Goal: Navigation & Orientation: Go to known website

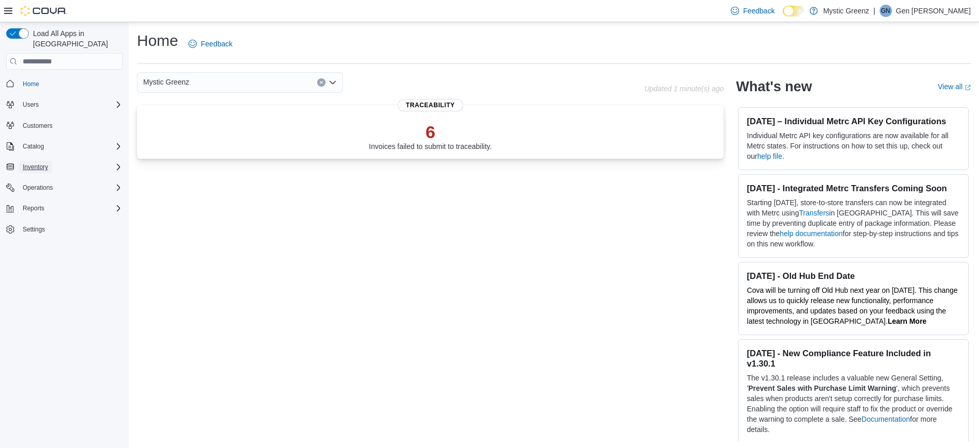
click at [49, 161] on button "Inventory" at bounding box center [35, 167] width 33 height 12
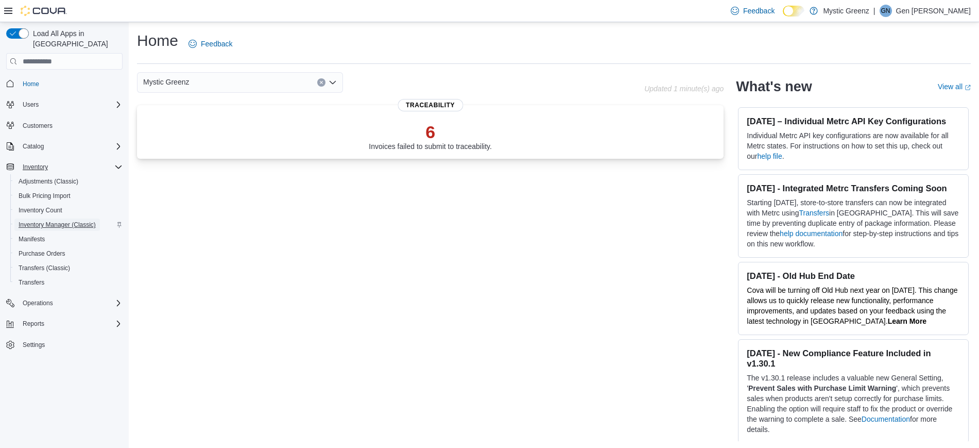
click at [62, 220] on span "Inventory Manager (Classic)" at bounding box center [57, 224] width 77 height 8
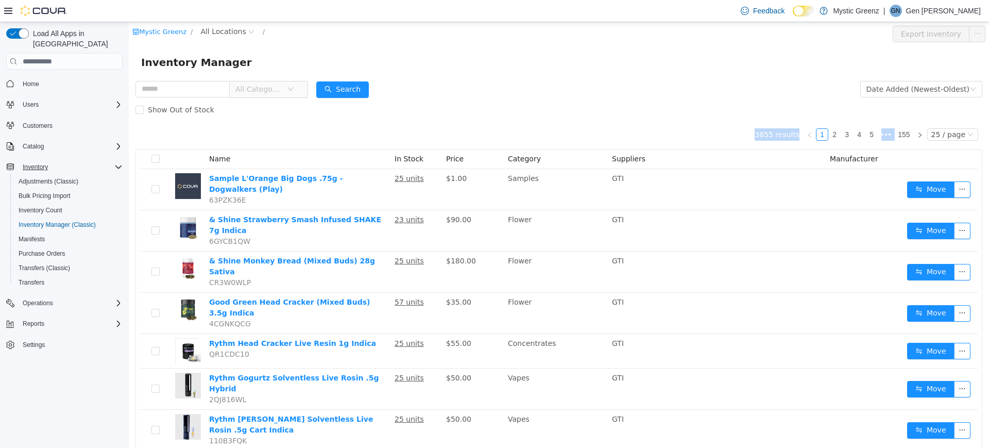
drag, startPoint x: 261, startPoint y: 124, endPoint x: 384, endPoint y: 138, distance: 123.9
click at [209, 32] on span "All Locations" at bounding box center [222, 31] width 45 height 11
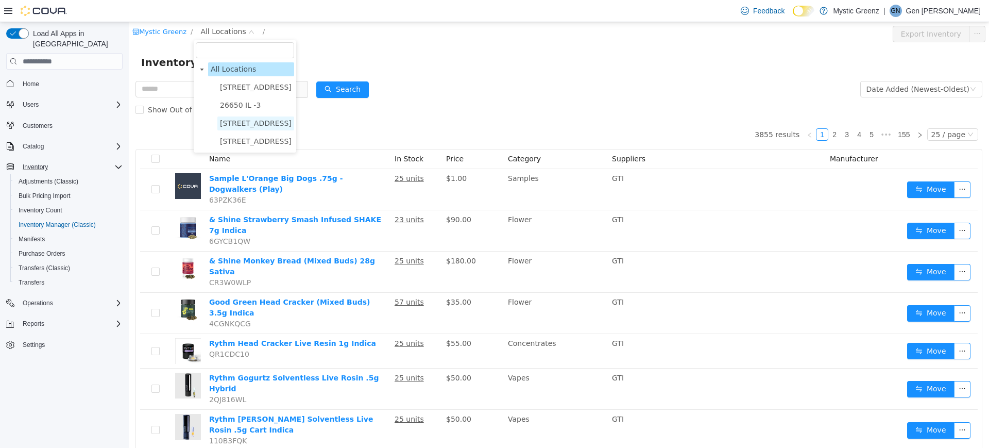
click at [255, 121] on span "360 S Green Mount Rd." at bounding box center [256, 123] width 72 height 8
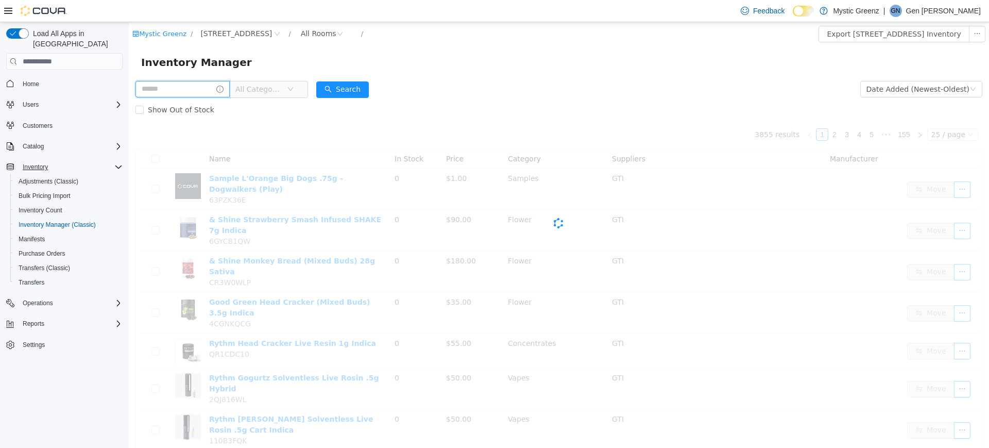
click at [187, 84] on input "text" at bounding box center [182, 89] width 94 height 16
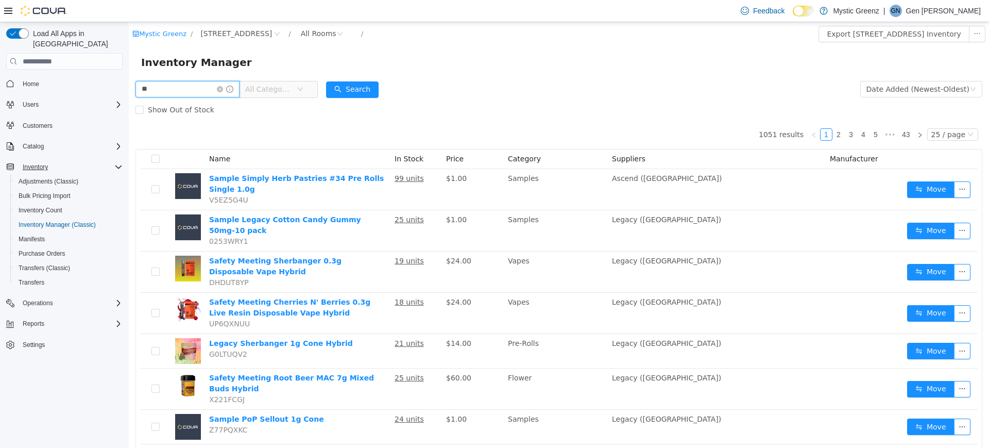
type input "*"
type input "**********"
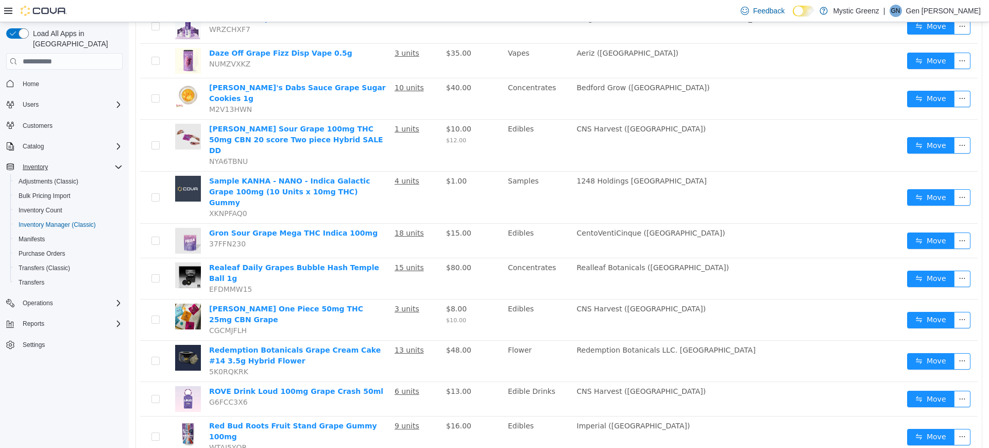
scroll to position [503, 0]
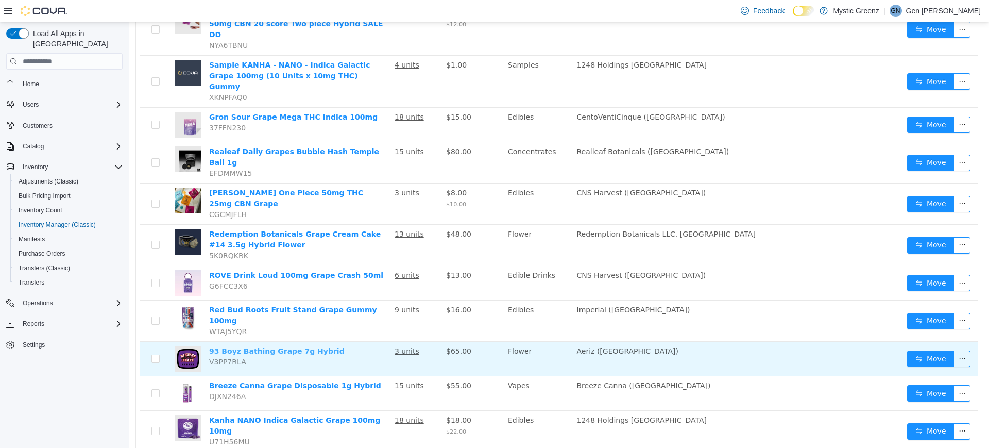
click at [313, 347] on link "93 Boyz Bathing Grape 7g Hybrid" at bounding box center [276, 351] width 135 height 8
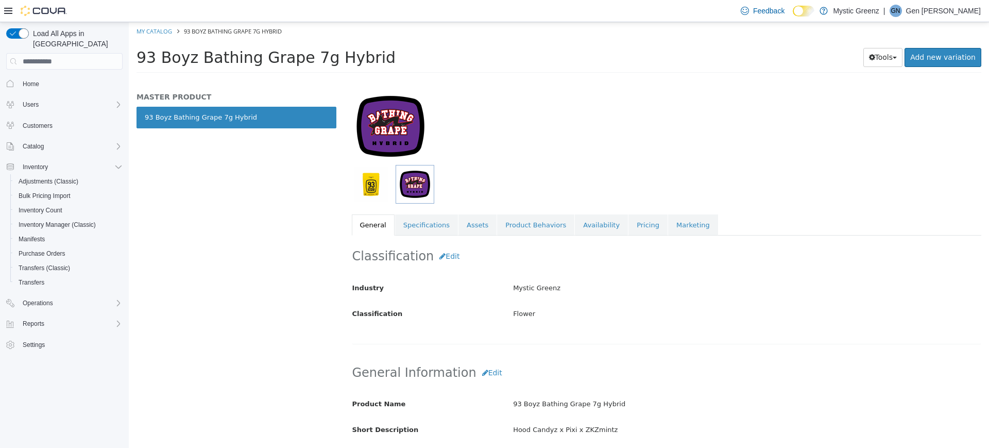
scroll to position [60, 0]
click at [487, 376] on button "Edit" at bounding box center [491, 372] width 31 height 19
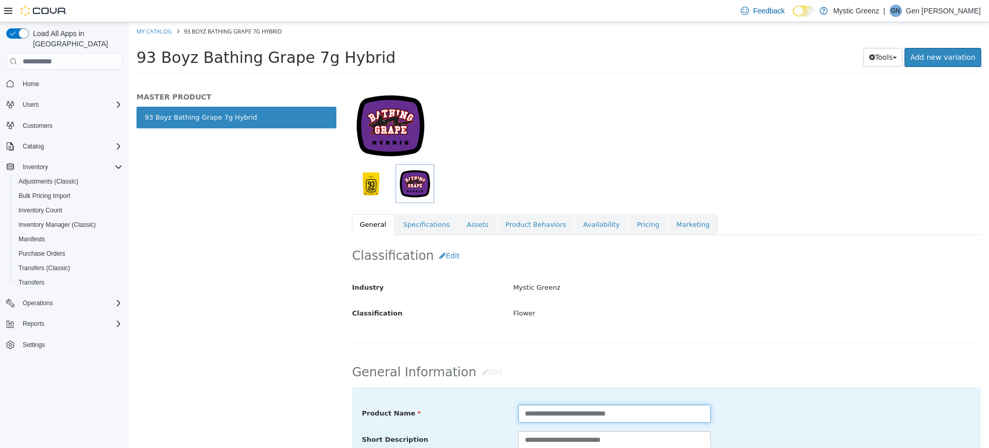
click at [639, 415] on input "**********" at bounding box center [614, 413] width 193 height 18
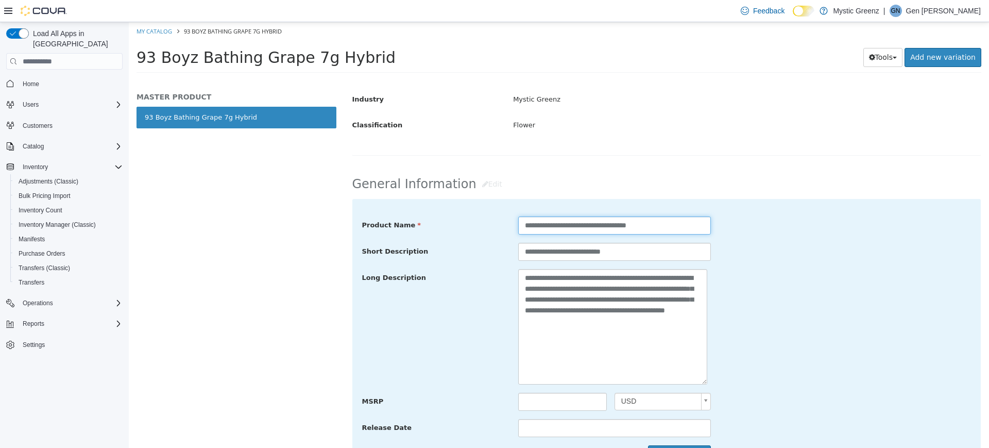
scroll to position [277, 0]
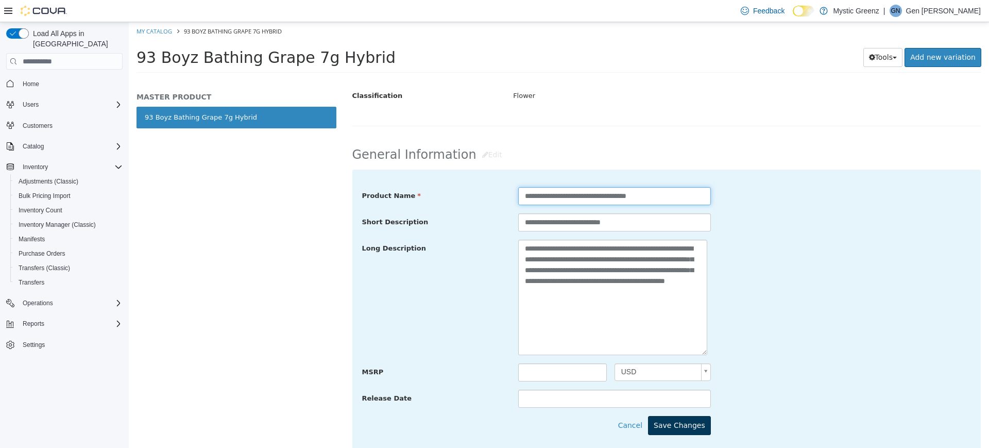
type input "**********"
click at [687, 430] on button "Save Changes" at bounding box center [679, 425] width 63 height 19
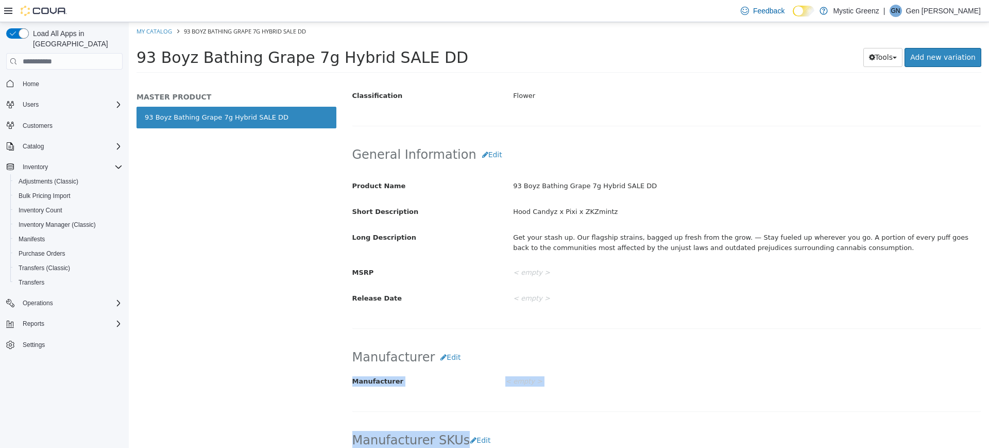
drag, startPoint x: 687, startPoint y: 430, endPoint x: 678, endPoint y: 356, distance: 73.7
click at [678, 356] on div "Classification Edit Industry Mystic Greenz Classification Flower Cancel Save Ch…" at bounding box center [667, 387] width 630 height 738
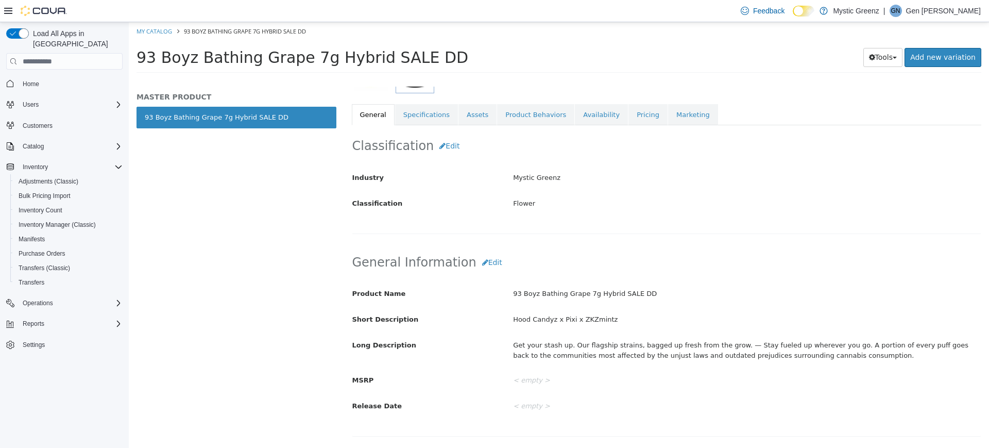
scroll to position [169, 0]
click at [678, 356] on div "Get your stash up. Our flagship strains, bagged up fresh from the grow. — Stay …" at bounding box center [746, 350] width 483 height 27
click at [629, 122] on link "Pricing" at bounding box center [647, 116] width 39 height 22
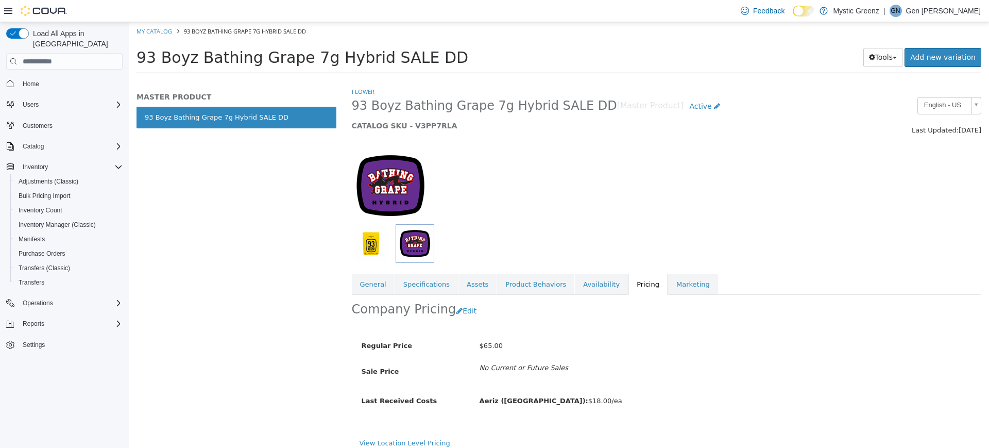
scroll to position [8, 0]
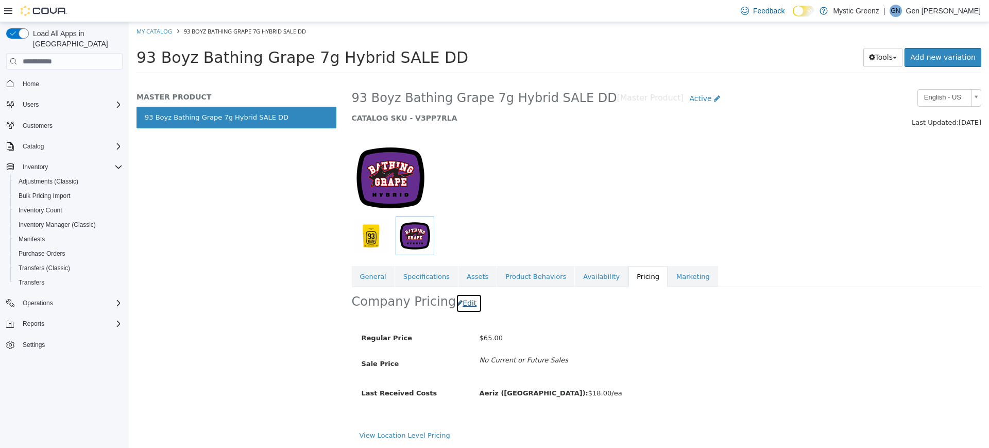
click at [463, 307] on button "Edit" at bounding box center [469, 303] width 26 height 19
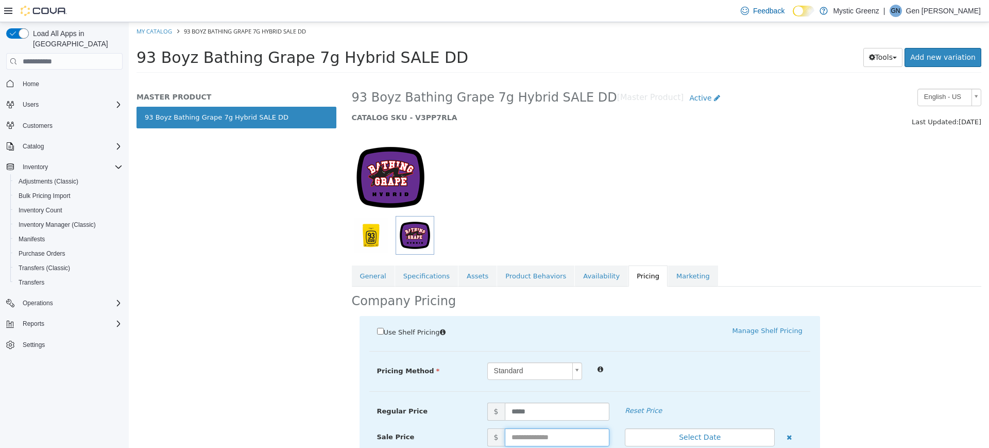
click at [508, 433] on input "text" at bounding box center [557, 437] width 105 height 18
type input "*****"
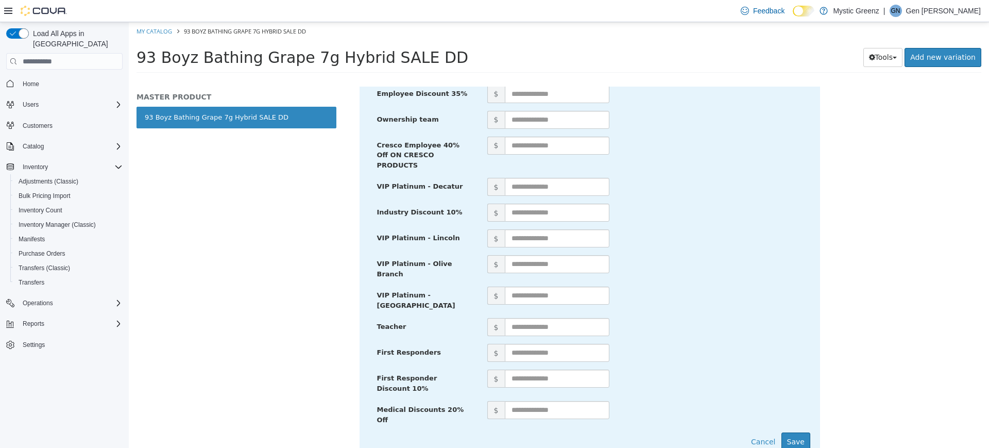
scroll to position [482, 0]
click at [786, 432] on button "Save" at bounding box center [795, 441] width 29 height 19
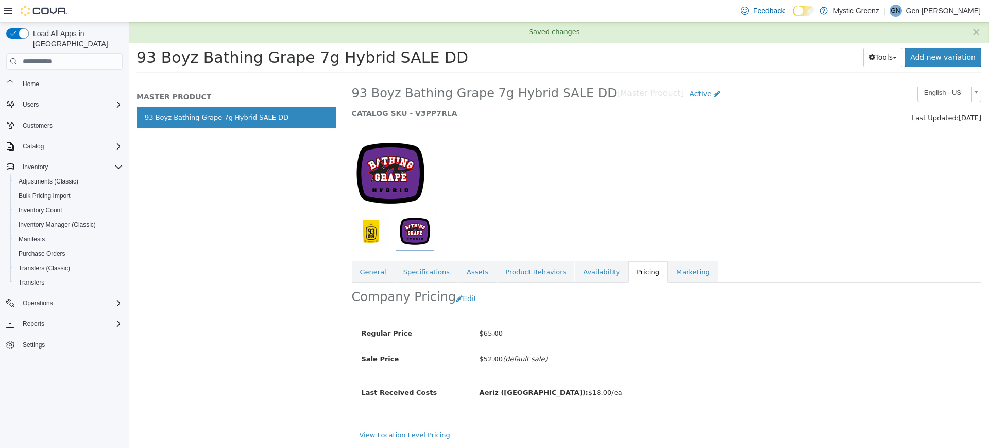
scroll to position [12, 0]
